Goal: Check status: Check status

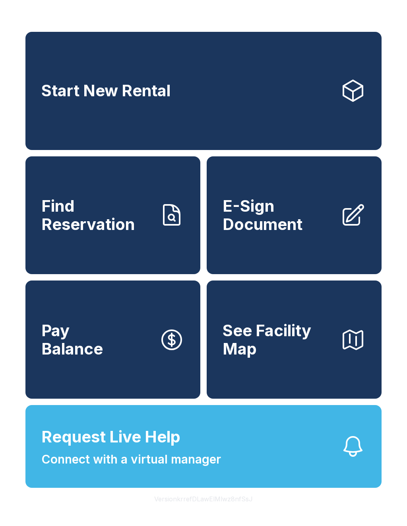
click at [148, 261] on link "Find Reservation" at bounding box center [112, 215] width 175 height 118
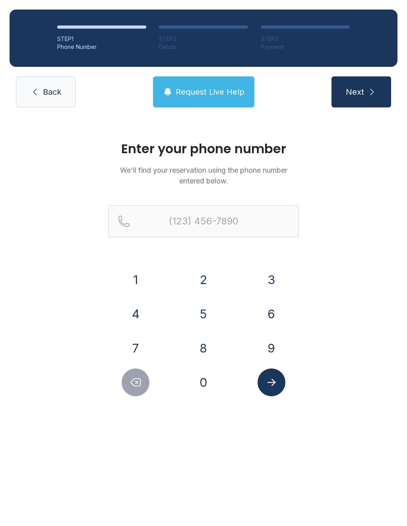
click at [145, 346] on button "7" at bounding box center [136, 348] width 28 height 28
click at [207, 279] on button "2" at bounding box center [204, 280] width 28 height 28
click at [208, 388] on button "0" at bounding box center [204, 382] width 28 height 28
click at [145, 313] on button "4" at bounding box center [136, 314] width 28 height 28
click at [282, 311] on button "6" at bounding box center [272, 314] width 28 height 28
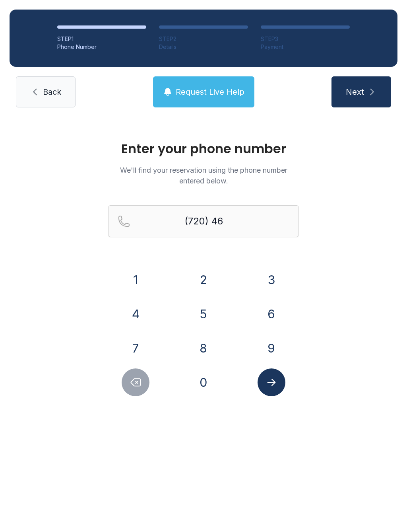
click at [142, 348] on button "7" at bounding box center [136, 348] width 28 height 28
click at [275, 344] on button "9" at bounding box center [272, 348] width 28 height 28
click at [276, 309] on button "6" at bounding box center [272, 314] width 28 height 28
click at [284, 342] on button "9" at bounding box center [272, 348] width 28 height 28
click at [148, 286] on button "1" at bounding box center [136, 280] width 28 height 28
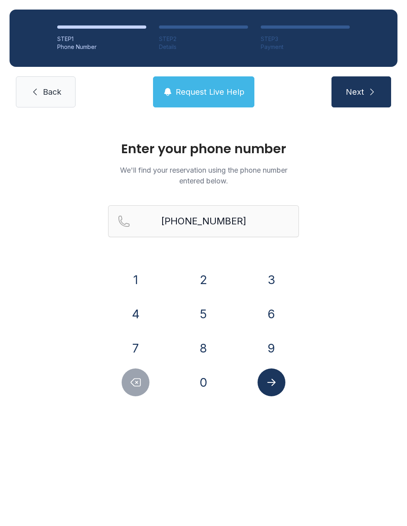
click at [273, 385] on icon "Submit lookup form" at bounding box center [271, 382] width 8 height 7
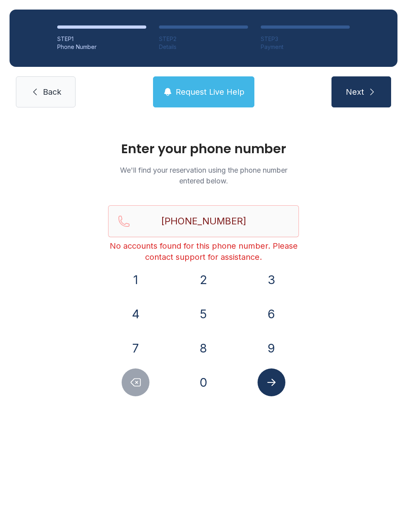
click at [138, 381] on icon "Delete number" at bounding box center [136, 382] width 12 height 12
click at [229, 90] on span "Request Live Help" at bounding box center [210, 91] width 69 height 11
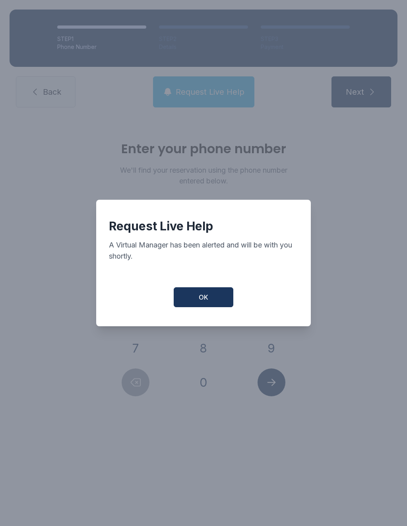
click at [219, 297] on button "OK" at bounding box center [204, 297] width 60 height 20
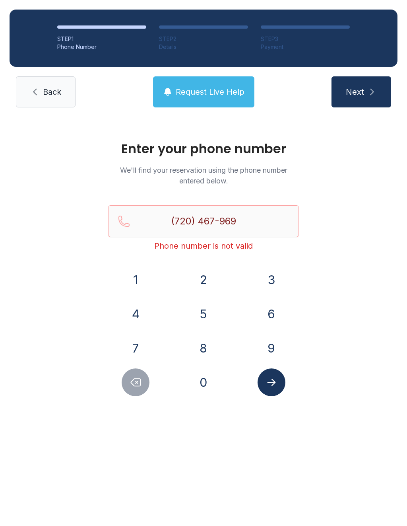
click at [135, 283] on button "1" at bounding box center [136, 280] width 28 height 28
type input "[PHONE_NUMBER]"
click at [274, 386] on icon "Submit lookup form" at bounding box center [272, 382] width 12 height 12
